Goal: Communication & Community: Answer question/provide support

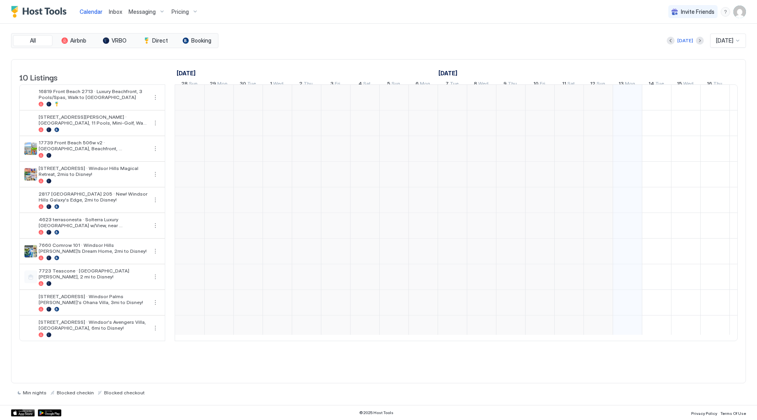
scroll to position [0, 438]
click at [114, 16] on div "Inbox" at bounding box center [116, 11] width 20 height 15
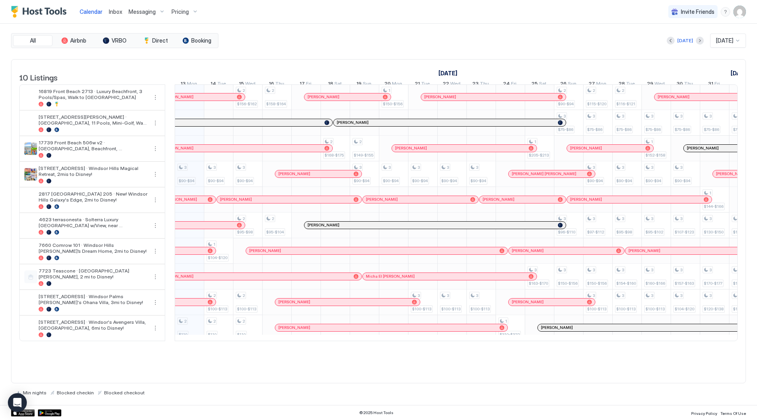
click at [149, 8] on span "Messaging" at bounding box center [141, 11] width 27 height 7
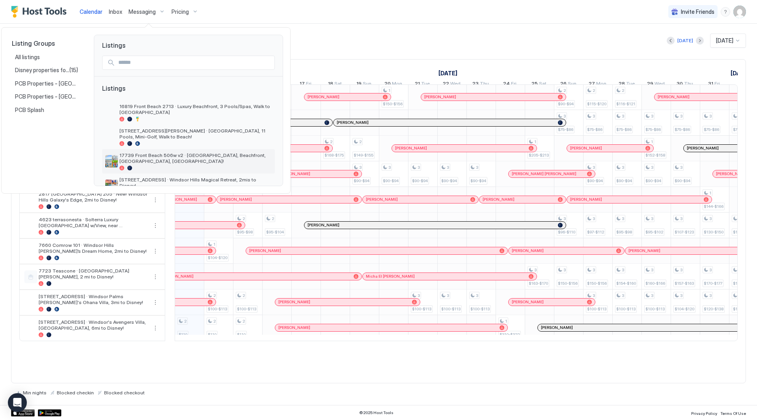
click at [194, 162] on span "17739 Front Beach 506w v2 · [GEOGRAPHIC_DATA], Beachfront, [GEOGRAPHIC_DATA], […" at bounding box center [195, 158] width 152 height 12
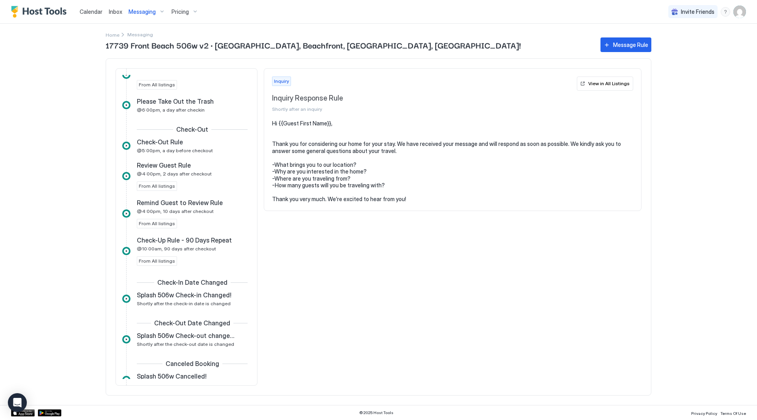
scroll to position [658, 0]
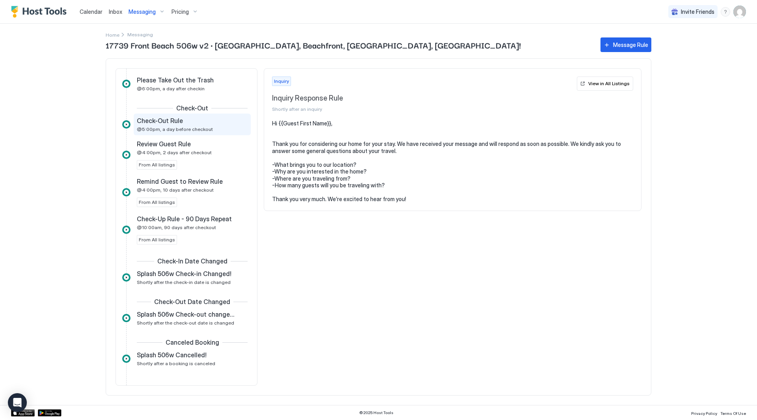
click at [207, 127] on div "Check-Out Rule @5:00pm, a day before checkout" at bounding box center [187, 124] width 100 height 15
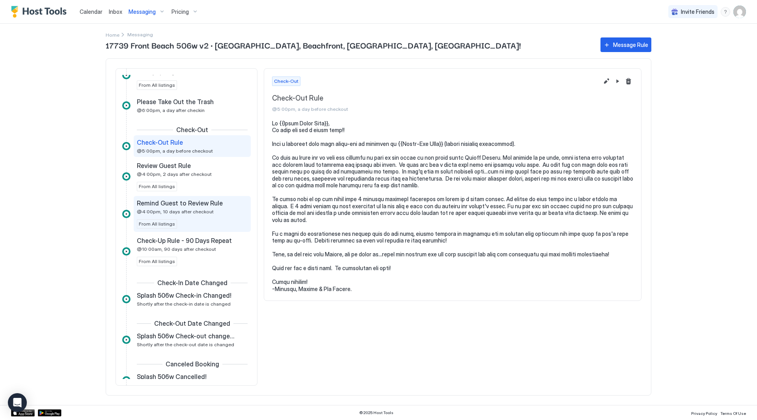
scroll to position [631, 0]
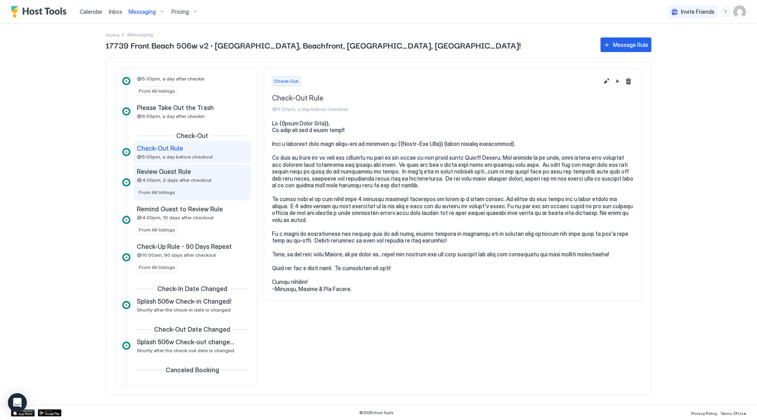
click at [206, 182] on div "Review Guest Rule @4:00pm, 2 days after checkout" at bounding box center [187, 174] width 100 height 15
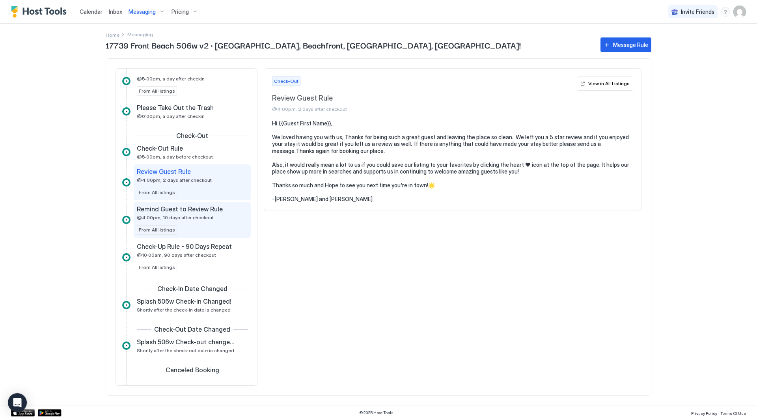
click at [205, 222] on div "Remind Guest to Review Rule @4:00pm, 10 days after checkout From All listings" at bounding box center [192, 220] width 111 height 30
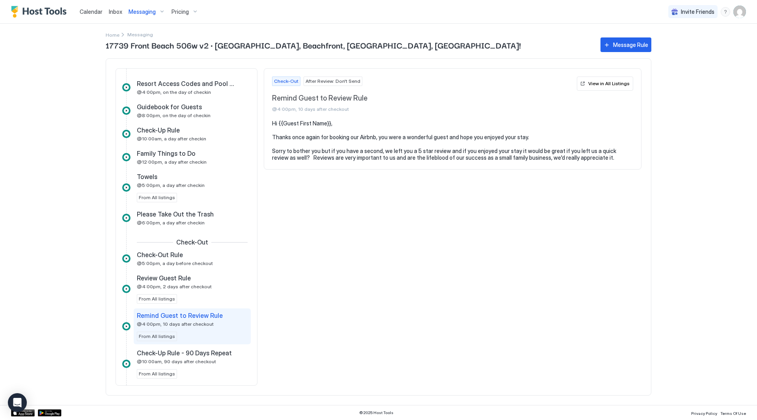
scroll to position [519, 0]
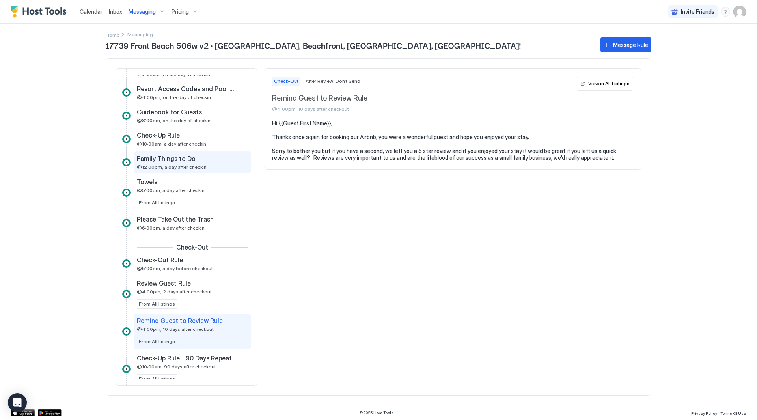
click at [184, 171] on div "Family Things to Do @12:00pm, a day after checkin" at bounding box center [192, 162] width 117 height 22
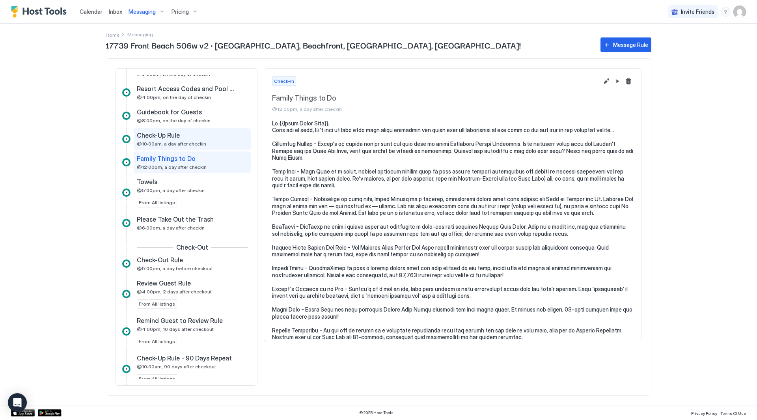
click at [182, 134] on div "Check-Up Rule" at bounding box center [187, 135] width 100 height 8
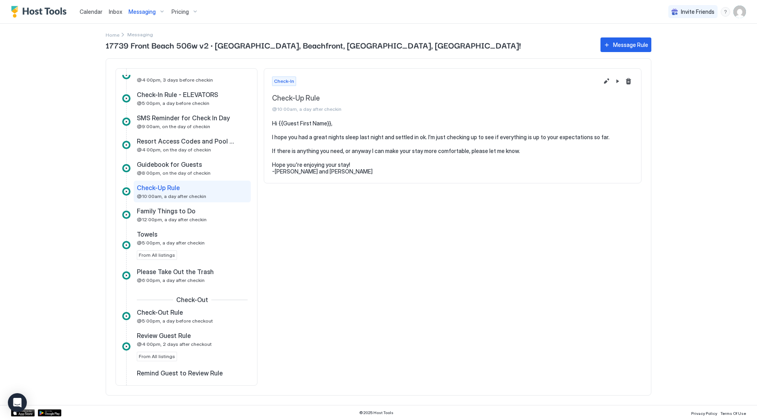
scroll to position [466, 0]
click at [167, 166] on span "Guidebook for Guests" at bounding box center [169, 165] width 65 height 8
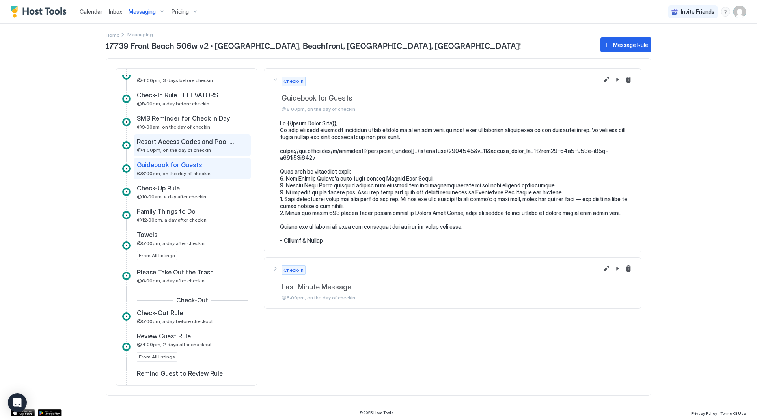
click at [179, 135] on div "Resort Access Codes and Pool Hours @4:00pm, on the day of checkin" at bounding box center [192, 145] width 117 height 22
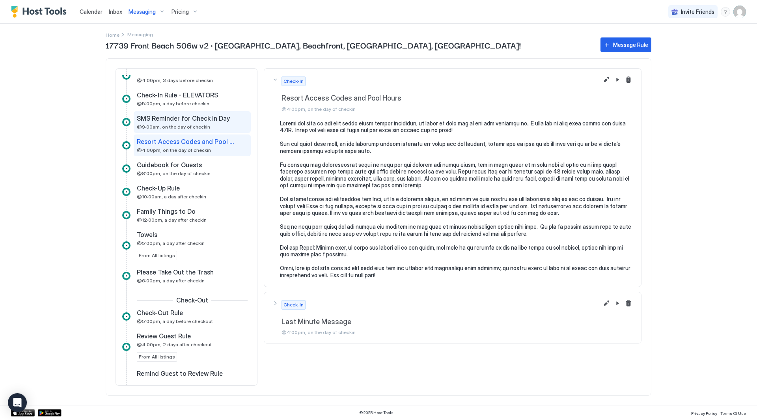
click at [188, 121] on span "SMS Reminder for Check In Day" at bounding box center [183, 118] width 93 height 8
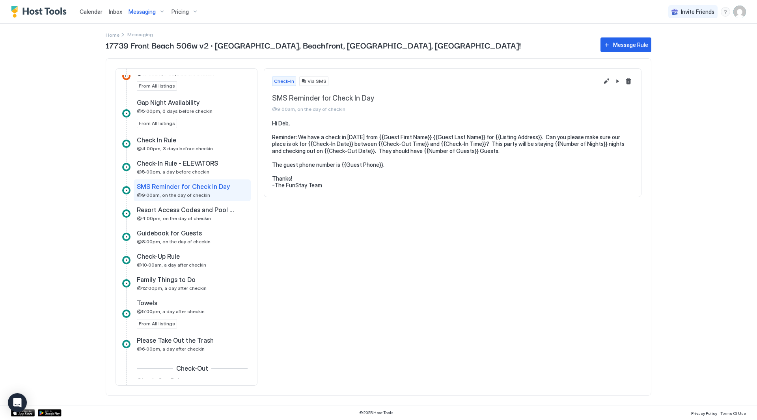
scroll to position [398, 0]
click at [175, 145] on div "Check In Rule @4:00pm, 3 days before checkin" at bounding box center [187, 143] width 100 height 15
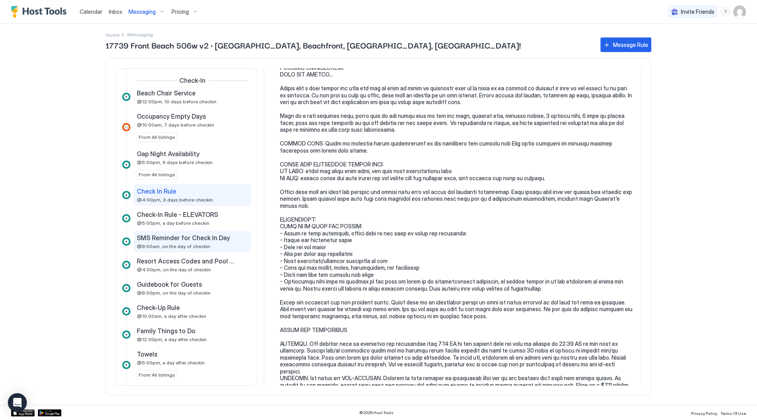
scroll to position [433, 0]
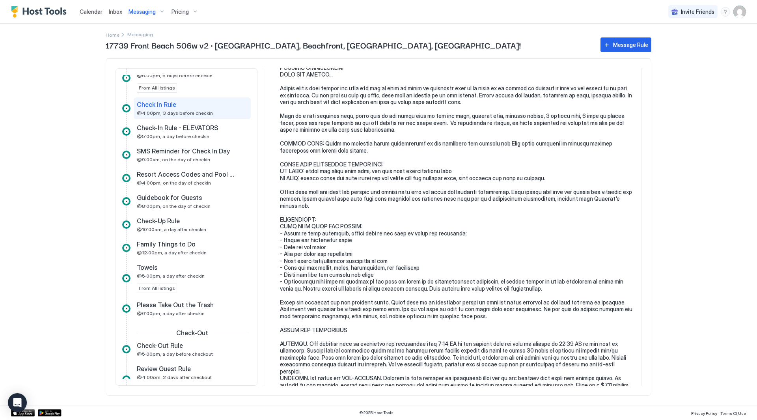
click at [120, 13] on span "Inbox" at bounding box center [115, 11] width 13 height 7
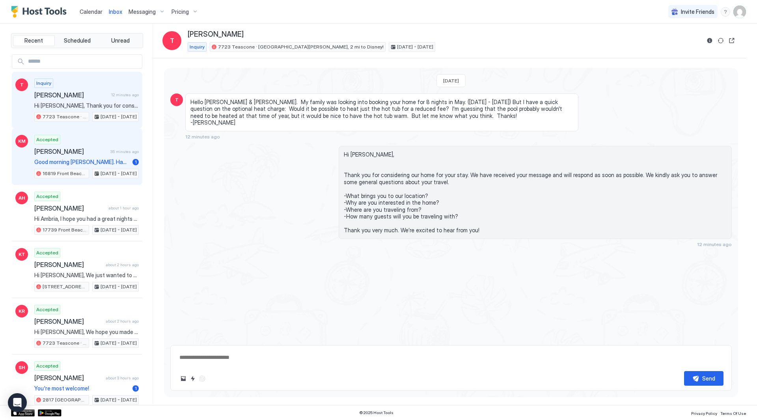
click at [84, 138] on div "Accepted [PERSON_NAME] 35 minutes ago Good morning [PERSON_NAME]. Happy [DATE]!…" at bounding box center [86, 156] width 104 height 43
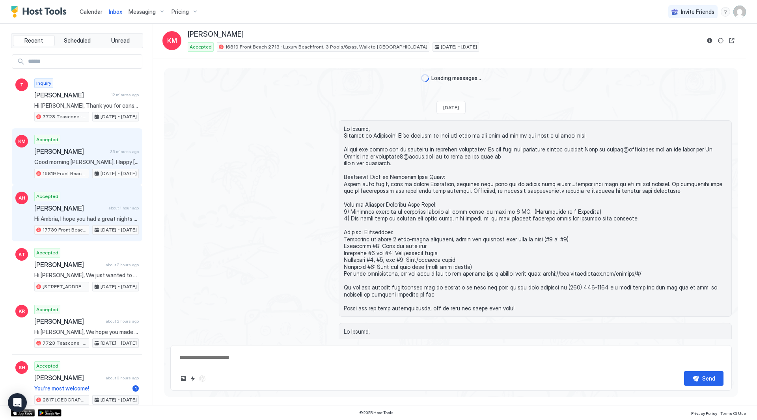
scroll to position [1824, 0]
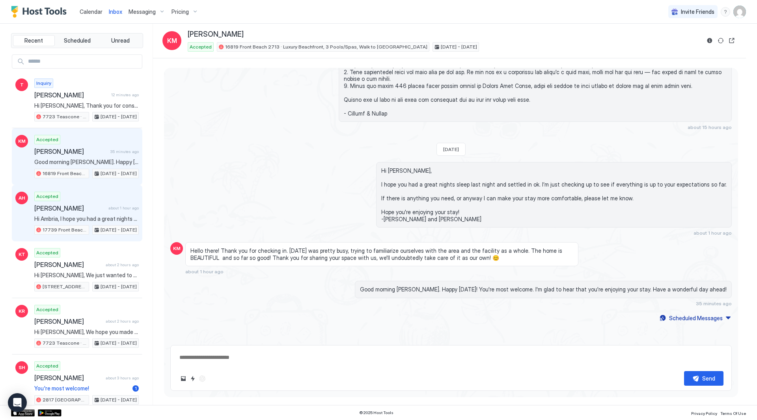
click at [86, 201] on div "Accepted [PERSON_NAME] about 1 hour ago Hi Ambria, I hope you had a great night…" at bounding box center [86, 213] width 104 height 43
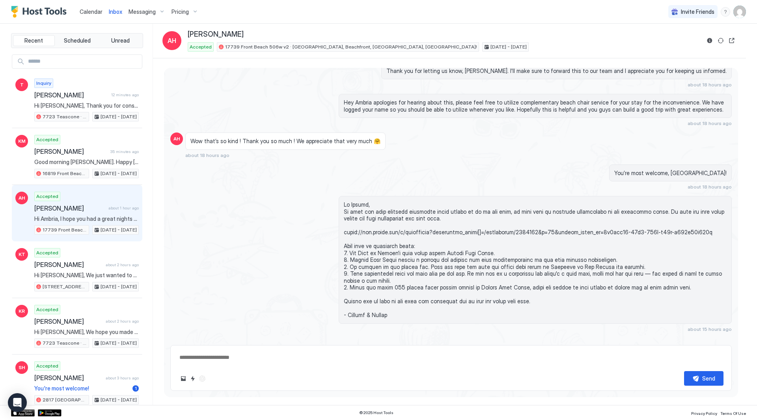
scroll to position [1760, 0]
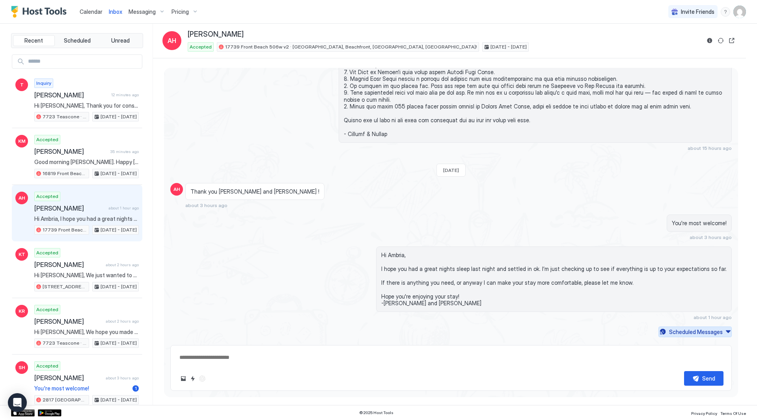
click at [685, 327] on div "Scheduled Messages" at bounding box center [696, 331] width 54 height 8
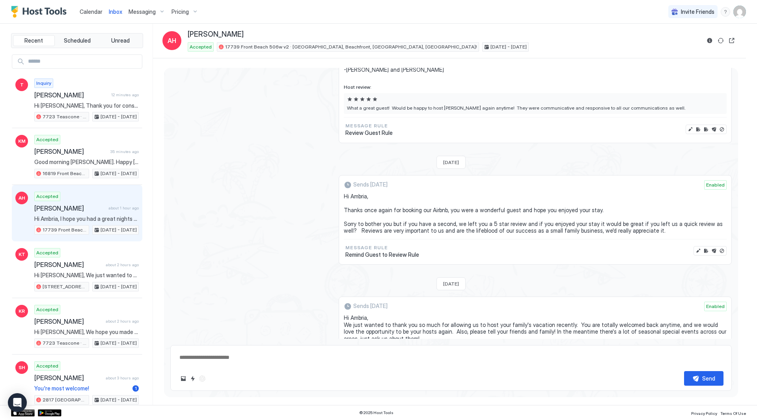
scroll to position [2859, 0]
click at [718, 247] on button "Disable message" at bounding box center [722, 251] width 8 height 8
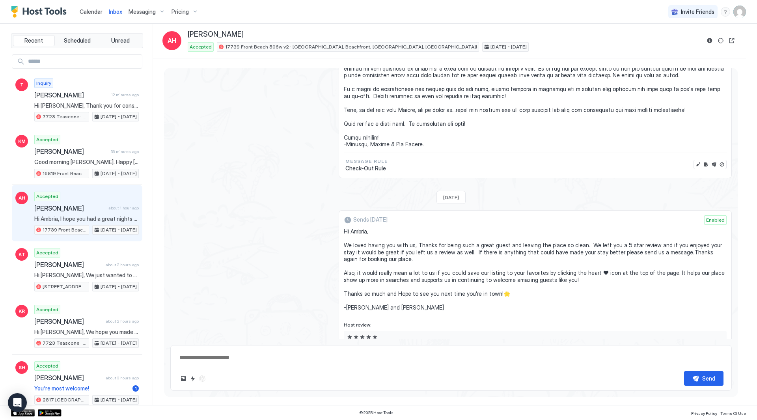
scroll to position [2622, 0]
click at [476, 227] on span "Hi Ambria, We loved having you with us, Thanks for being such a great guest and…" at bounding box center [535, 268] width 383 height 83
click at [718, 363] on button "Disable message & review" at bounding box center [722, 367] width 8 height 8
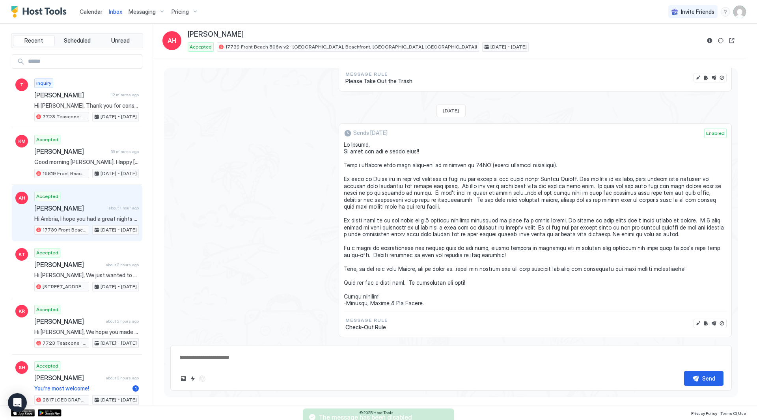
scroll to position [2462, 0]
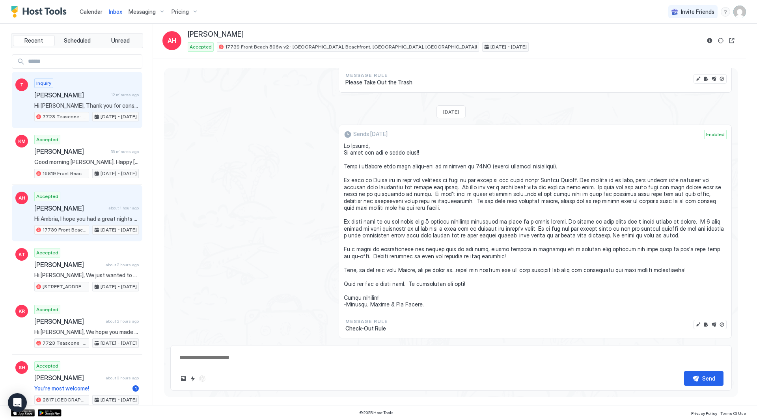
click at [83, 101] on div "Inquiry [PERSON_NAME] 12 minutes ago Hi [PERSON_NAME], Thank you for considerin…" at bounding box center [86, 99] width 104 height 43
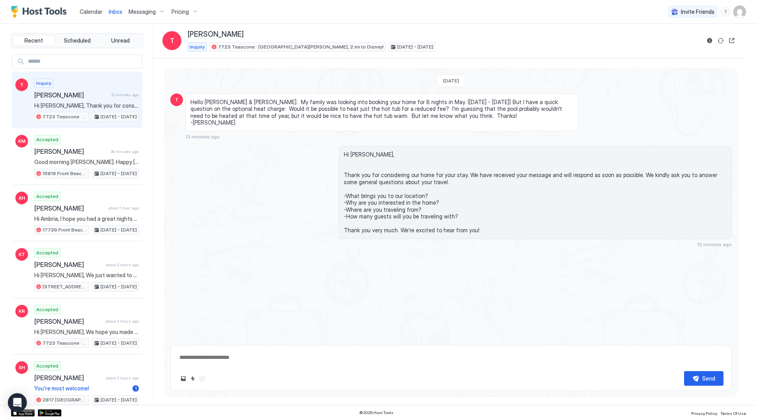
type textarea "*"
click at [43, 8] on img "Host Tools Logo" at bounding box center [40, 12] width 59 height 12
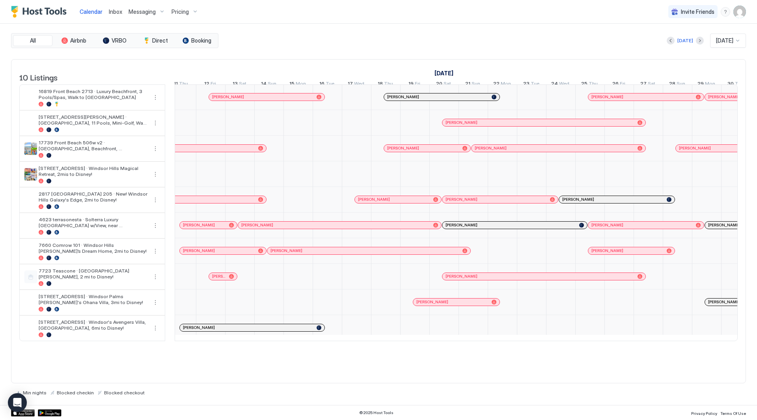
scroll to position [0, 636]
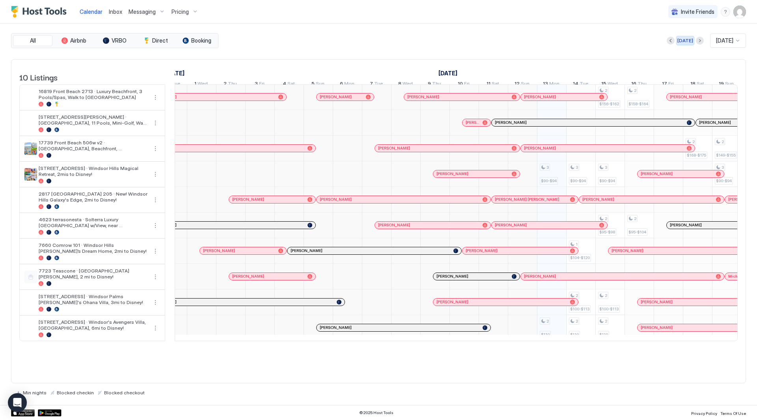
click at [679, 43] on div "[DATE]" at bounding box center [685, 40] width 16 height 7
